Goal: Find specific page/section: Find specific page/section

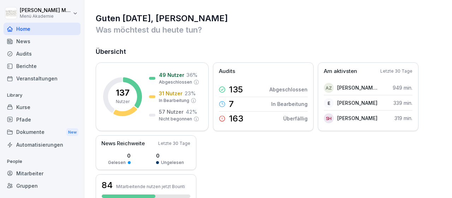
click at [32, 53] on div "Audits" at bounding box center [42, 53] width 77 height 12
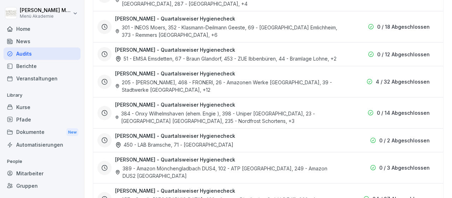
scroll to position [574, 0]
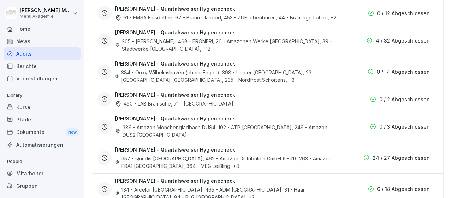
click at [205, 102] on div "450 - LAB Bramsche, 71 - [GEOGRAPHIC_DATA]" at bounding box center [174, 103] width 118 height 7
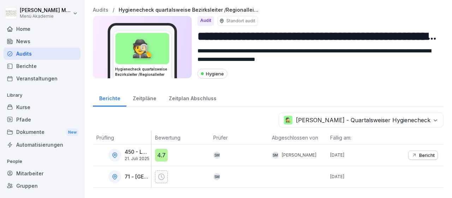
click at [427, 156] on p "Bericht" at bounding box center [427, 155] width 16 height 6
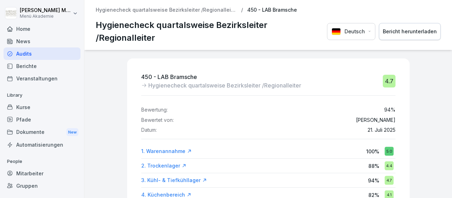
click at [31, 29] on div "Home" at bounding box center [42, 29] width 77 height 12
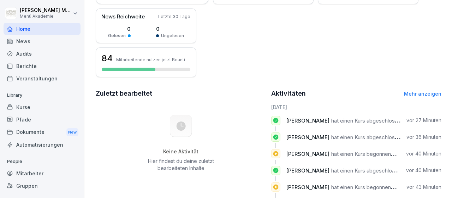
scroll to position [65, 0]
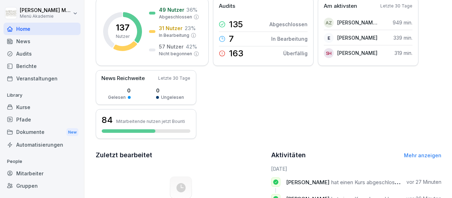
click at [408, 153] on link "Mehr anzeigen" at bounding box center [422, 155] width 37 height 6
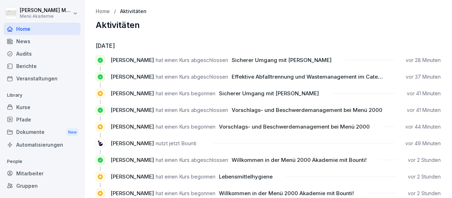
click at [27, 184] on div "Gruppen" at bounding box center [42, 185] width 77 height 12
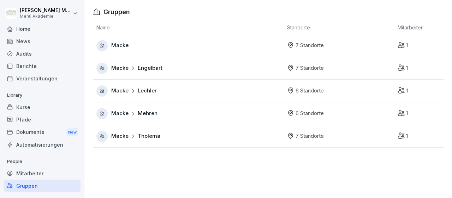
click at [122, 43] on span "Macke" at bounding box center [119, 45] width 17 height 8
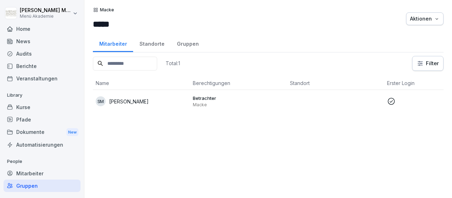
click at [139, 102] on p "[PERSON_NAME]" at bounding box center [129, 101] width 40 height 7
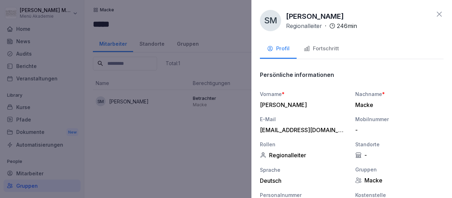
click at [53, 179] on div at bounding box center [226, 99] width 452 height 198
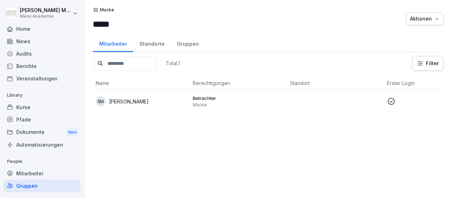
click at [43, 173] on div "Mitarbeiter" at bounding box center [42, 173] width 77 height 12
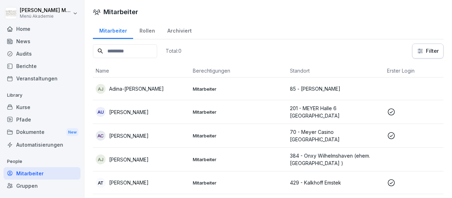
click at [41, 175] on div "Mitarbeiter" at bounding box center [42, 173] width 77 height 12
